Goal: Book appointment/travel/reservation

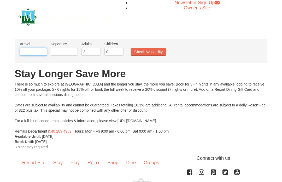
click at [30, 51] on input "text" at bounding box center [33, 52] width 27 height 8
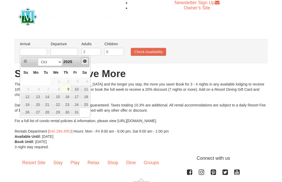
click at [84, 62] on span "Next" at bounding box center [85, 61] width 4 height 4
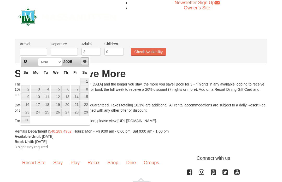
click at [82, 62] on link "Next" at bounding box center [85, 61] width 8 height 8
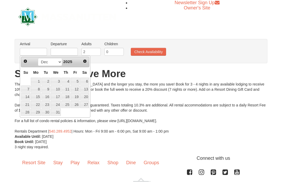
click at [38, 112] on link "29" at bounding box center [36, 111] width 10 height 7
type input "[DATE]"
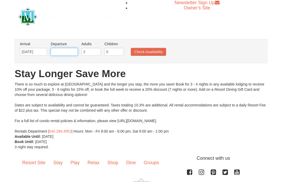
click at [65, 51] on input "text" at bounding box center [64, 52] width 27 height 8
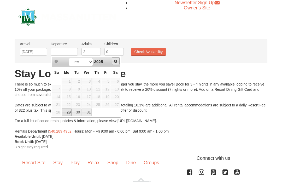
click at [116, 64] on link "Next" at bounding box center [116, 61] width 8 height 8
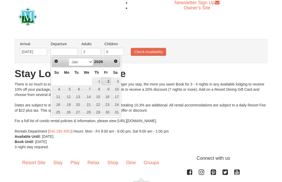
click at [109, 81] on link "2" at bounding box center [106, 81] width 9 height 7
type input "[DATE]"
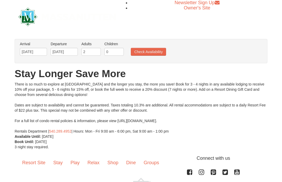
click at [147, 54] on button "Check Availability" at bounding box center [148, 52] width 35 height 8
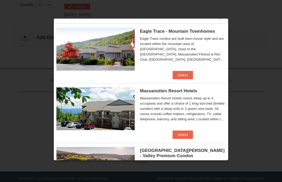
scroll to position [8, 0]
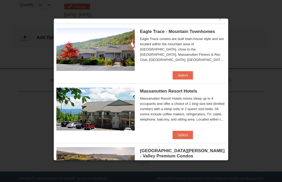
click at [186, 131] on button "Select" at bounding box center [183, 135] width 21 height 8
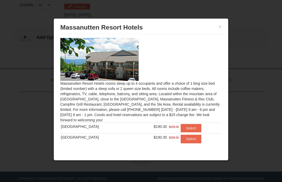
click at [190, 127] on button "Select" at bounding box center [191, 128] width 21 height 8
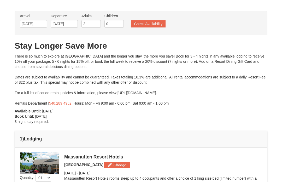
scroll to position [0, 0]
